Goal: Transaction & Acquisition: Obtain resource

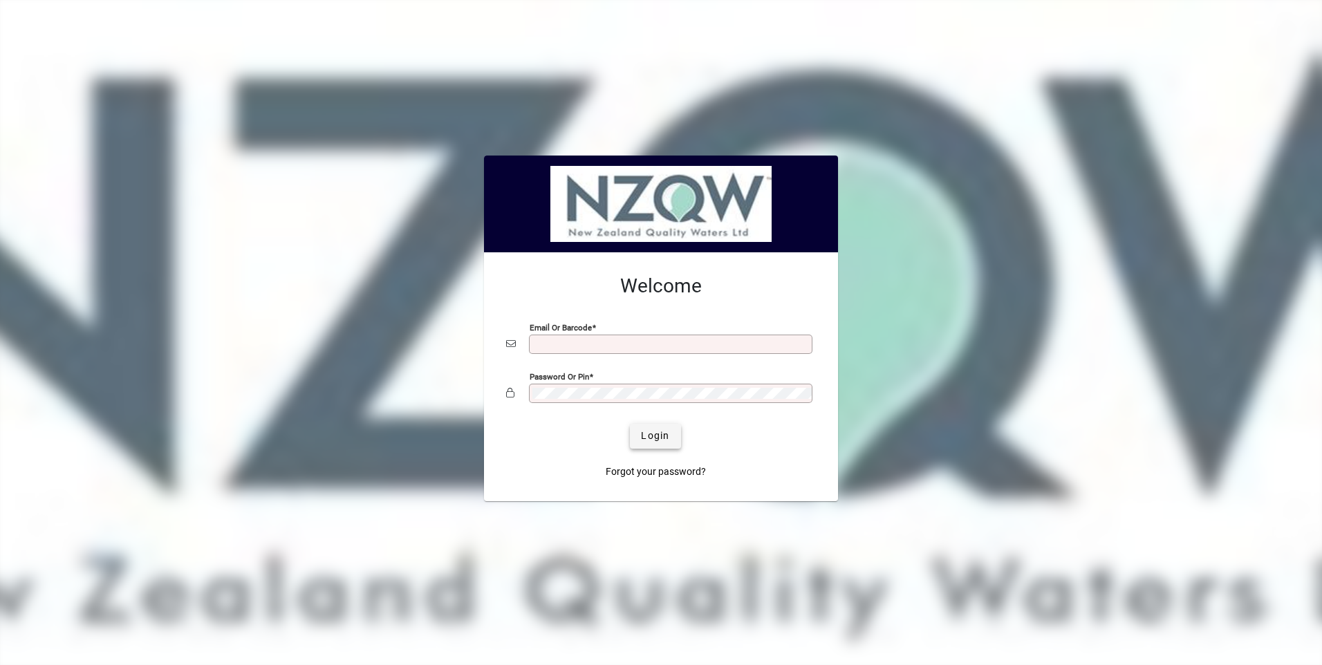
type input "**********"
click at [662, 439] on span "Login" at bounding box center [655, 436] width 28 height 15
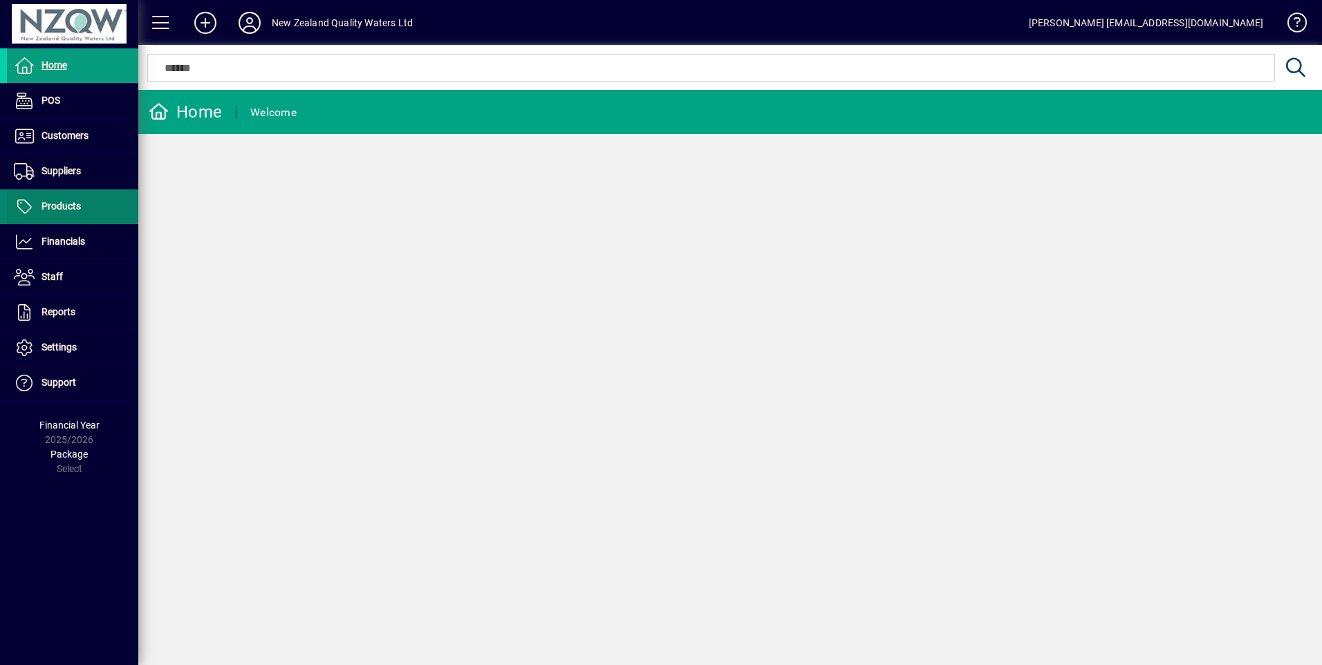
click at [76, 204] on span "Products" at bounding box center [60, 205] width 39 height 11
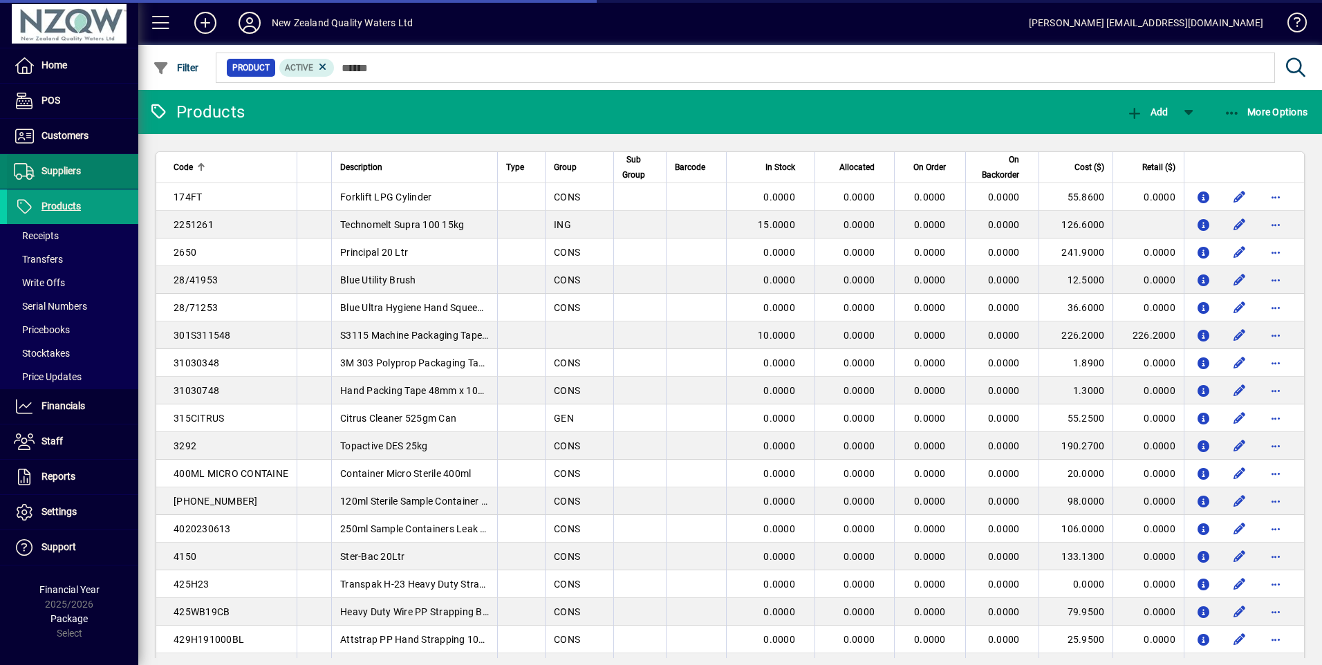
click at [64, 169] on span "Suppliers" at bounding box center [60, 170] width 39 height 11
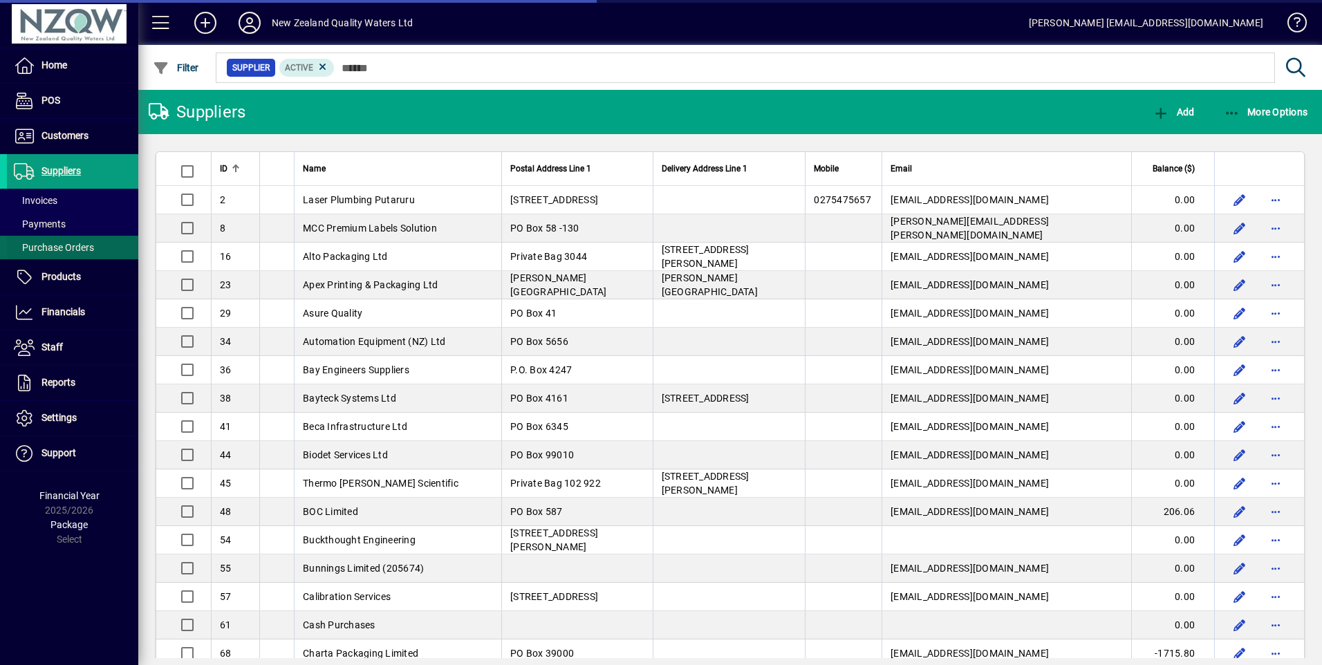
click at [71, 247] on span "Purchase Orders" at bounding box center [54, 247] width 80 height 11
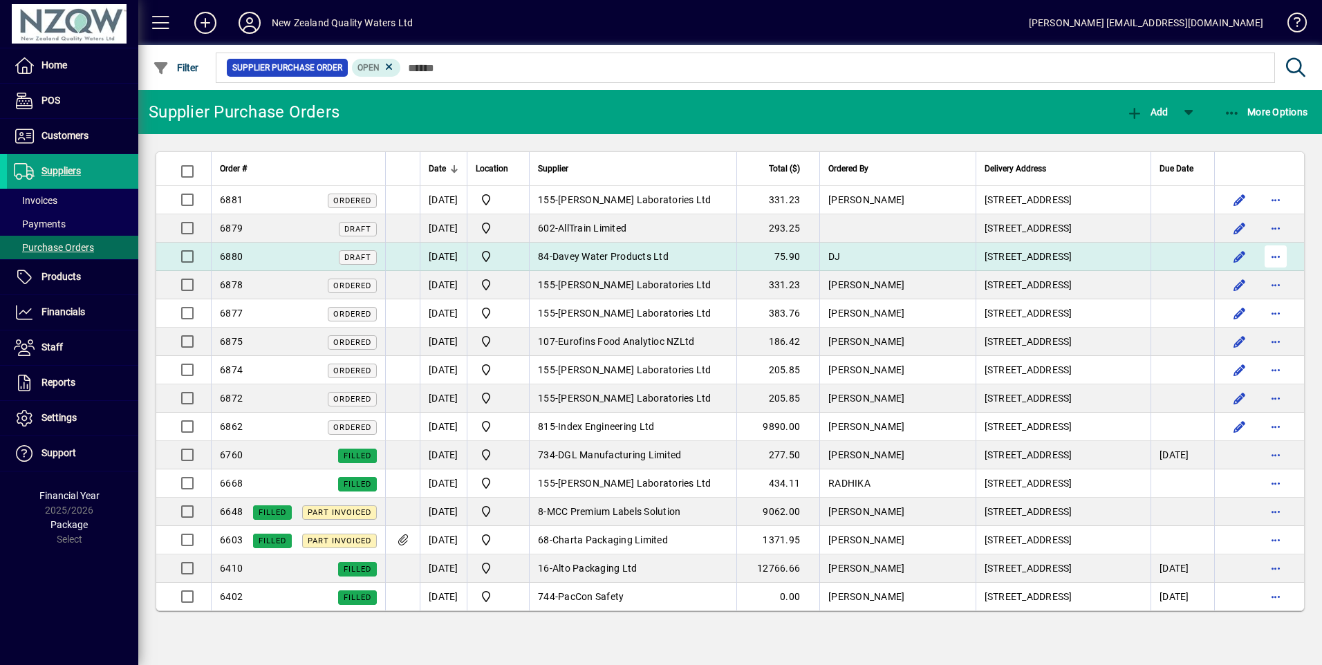
click at [1273, 255] on span "button" at bounding box center [1275, 256] width 33 height 33
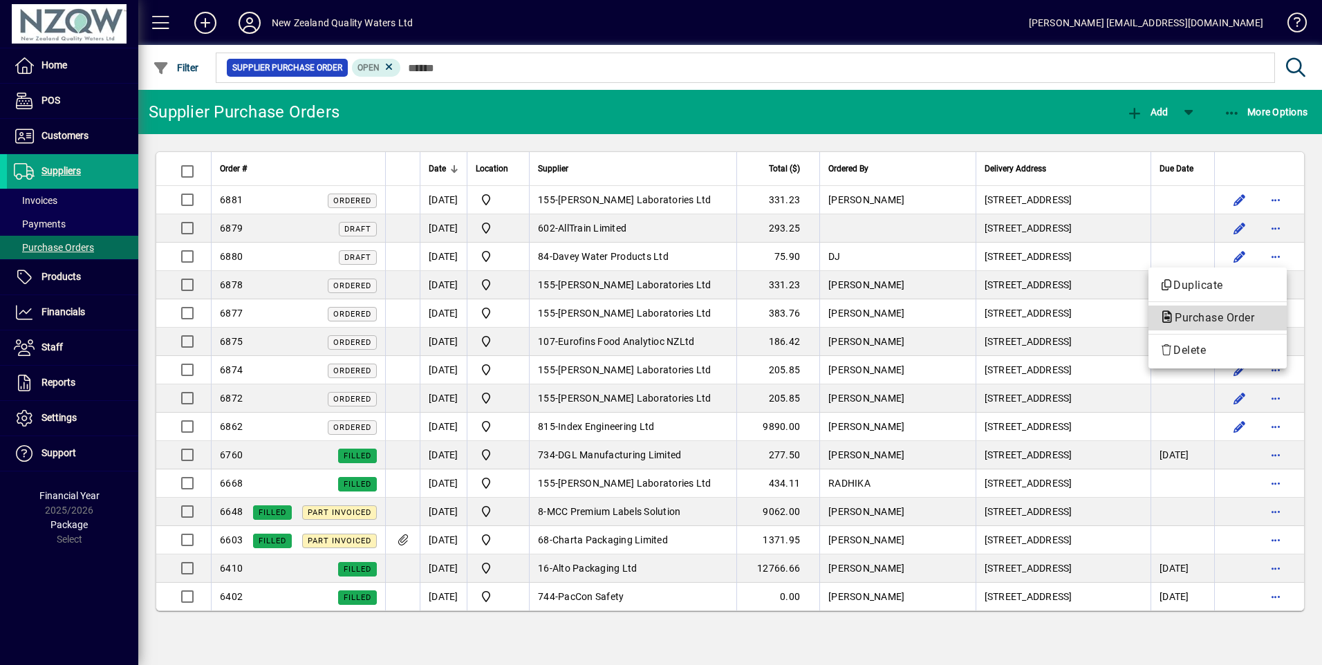
click at [1215, 316] on span "Purchase Order" at bounding box center [1210, 317] width 102 height 13
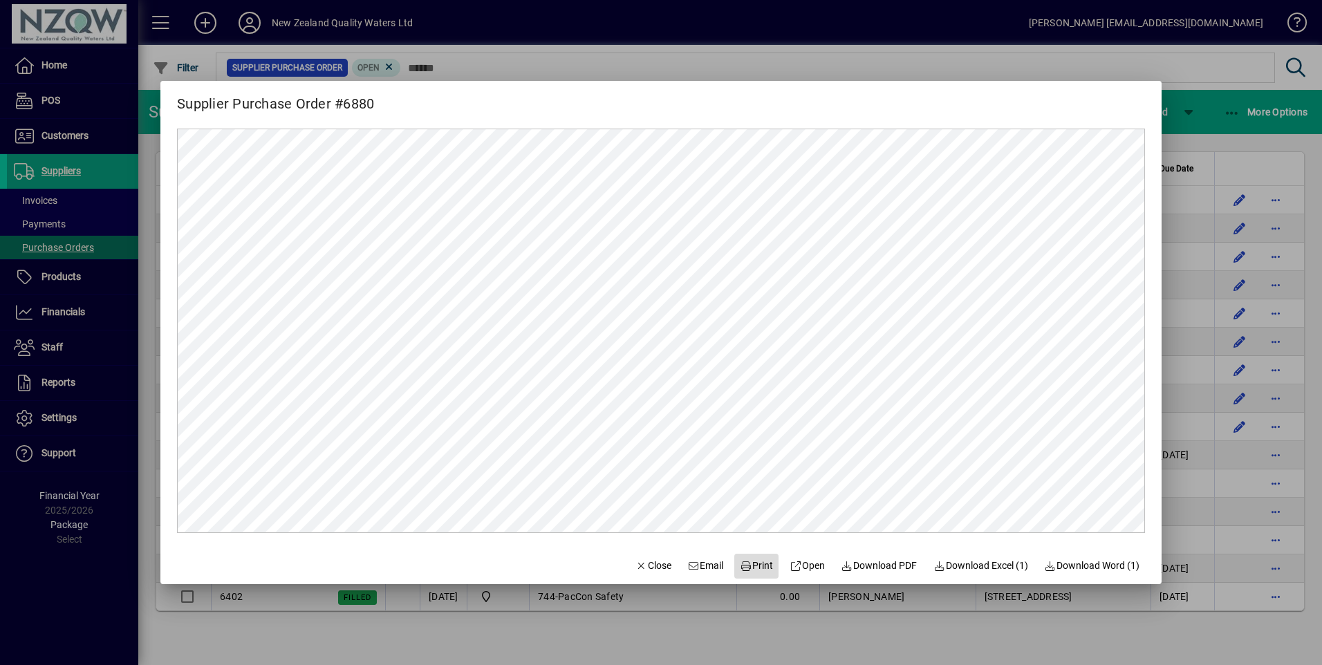
click at [754, 569] on span "Print" at bounding box center [756, 566] width 33 height 15
click at [646, 568] on span "Close" at bounding box center [653, 566] width 36 height 15
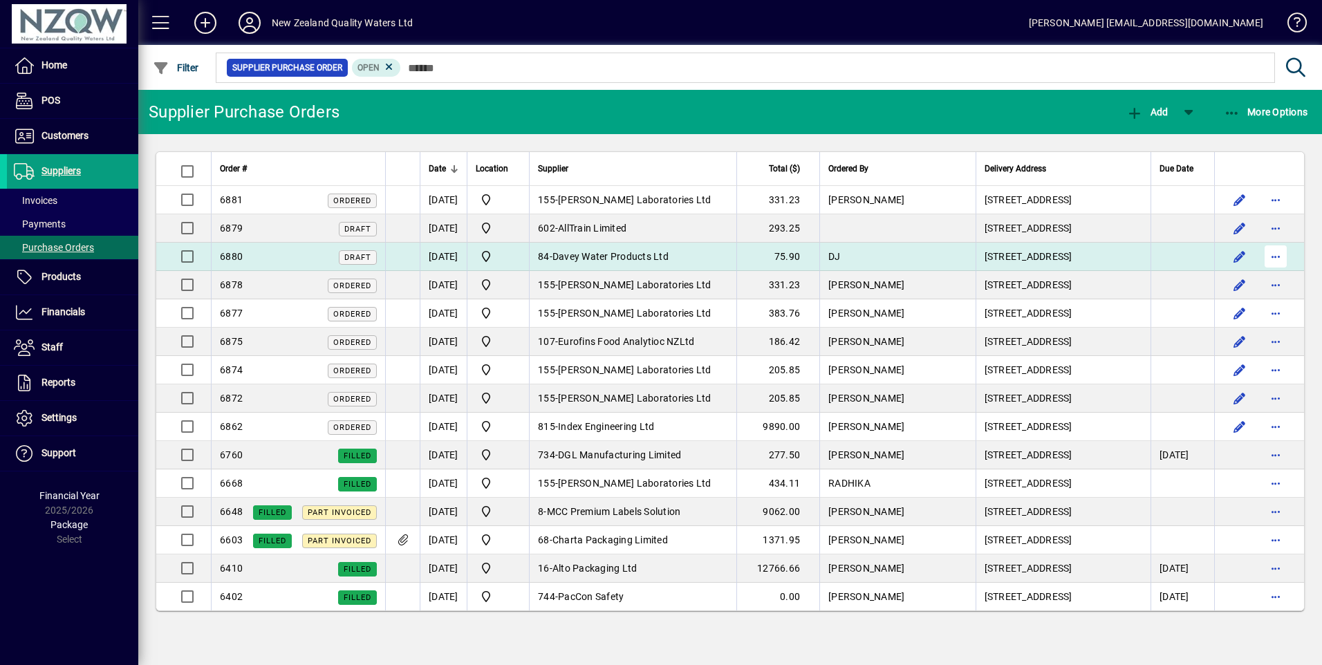
click at [1274, 254] on span "button" at bounding box center [1275, 256] width 33 height 33
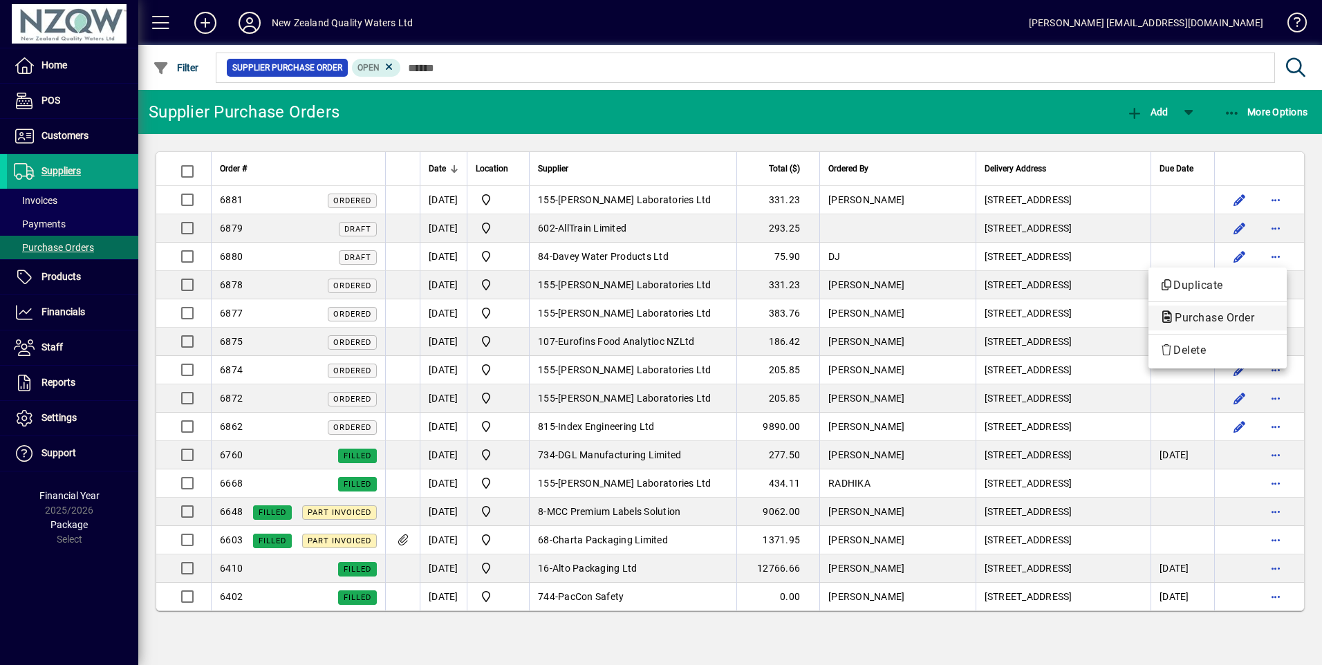
click at [1199, 320] on span "Purchase Order" at bounding box center [1210, 317] width 102 height 13
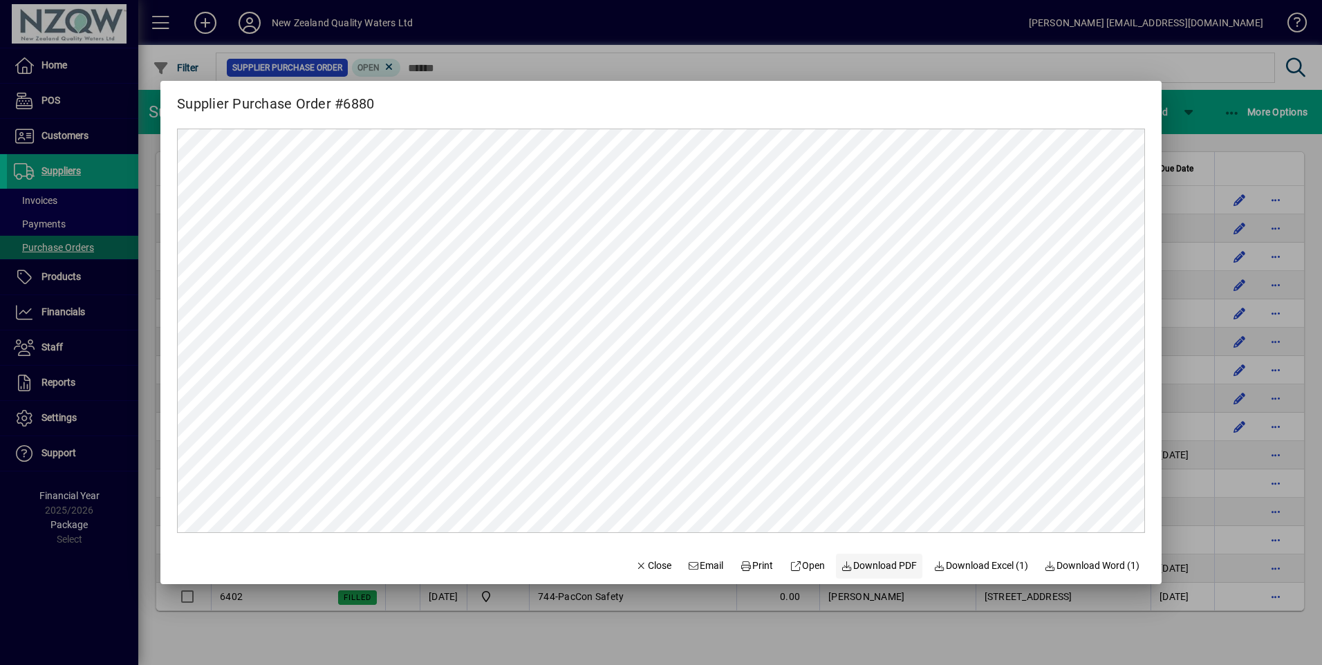
click at [859, 564] on span "Download PDF" at bounding box center [879, 566] width 76 height 15
click at [651, 568] on span "Close" at bounding box center [653, 566] width 36 height 15
